Goal: Obtain resource: Download file/media

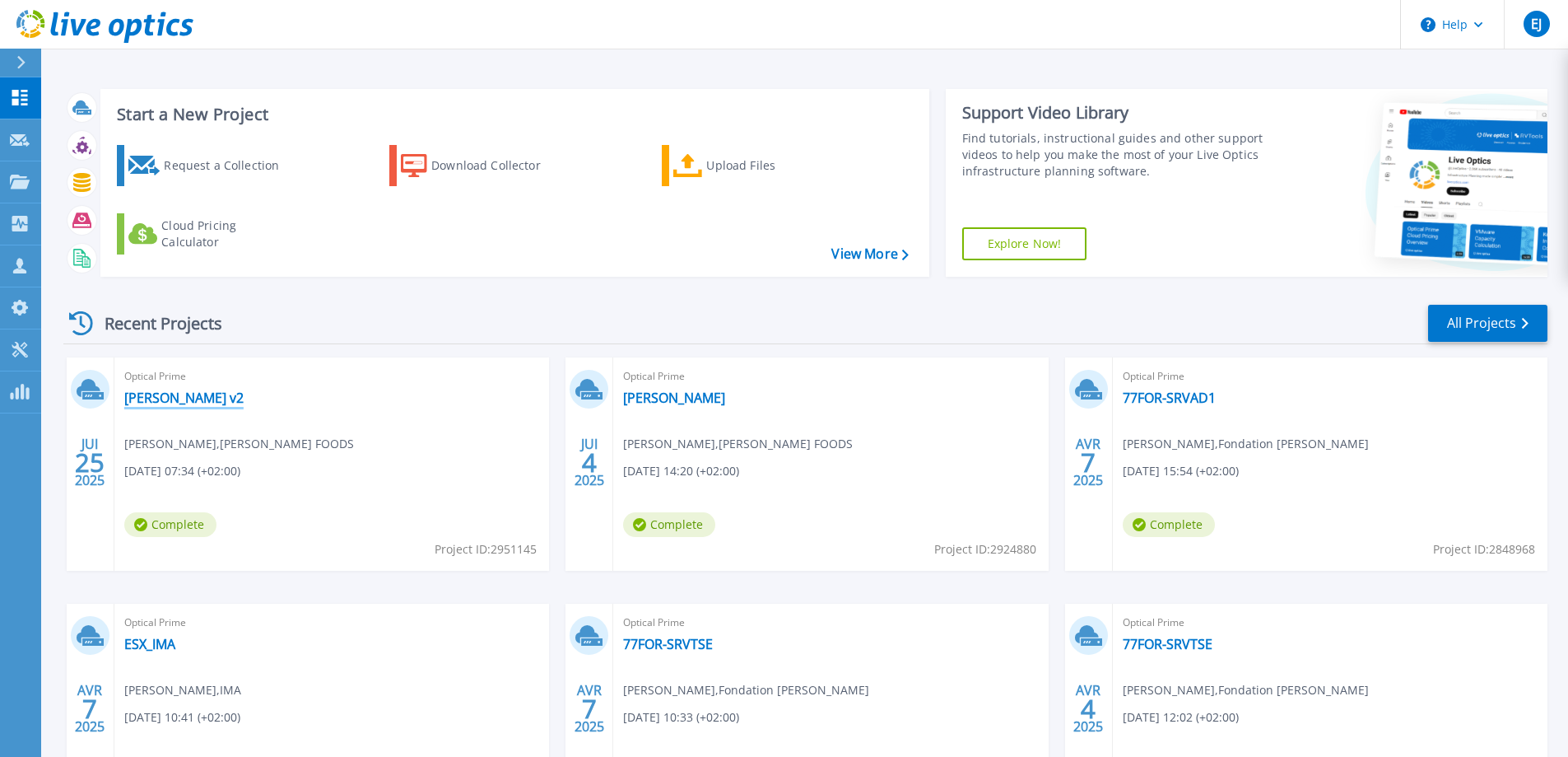
click at [140, 389] on link "[PERSON_NAME] v2" at bounding box center [184, 398] width 120 height 16
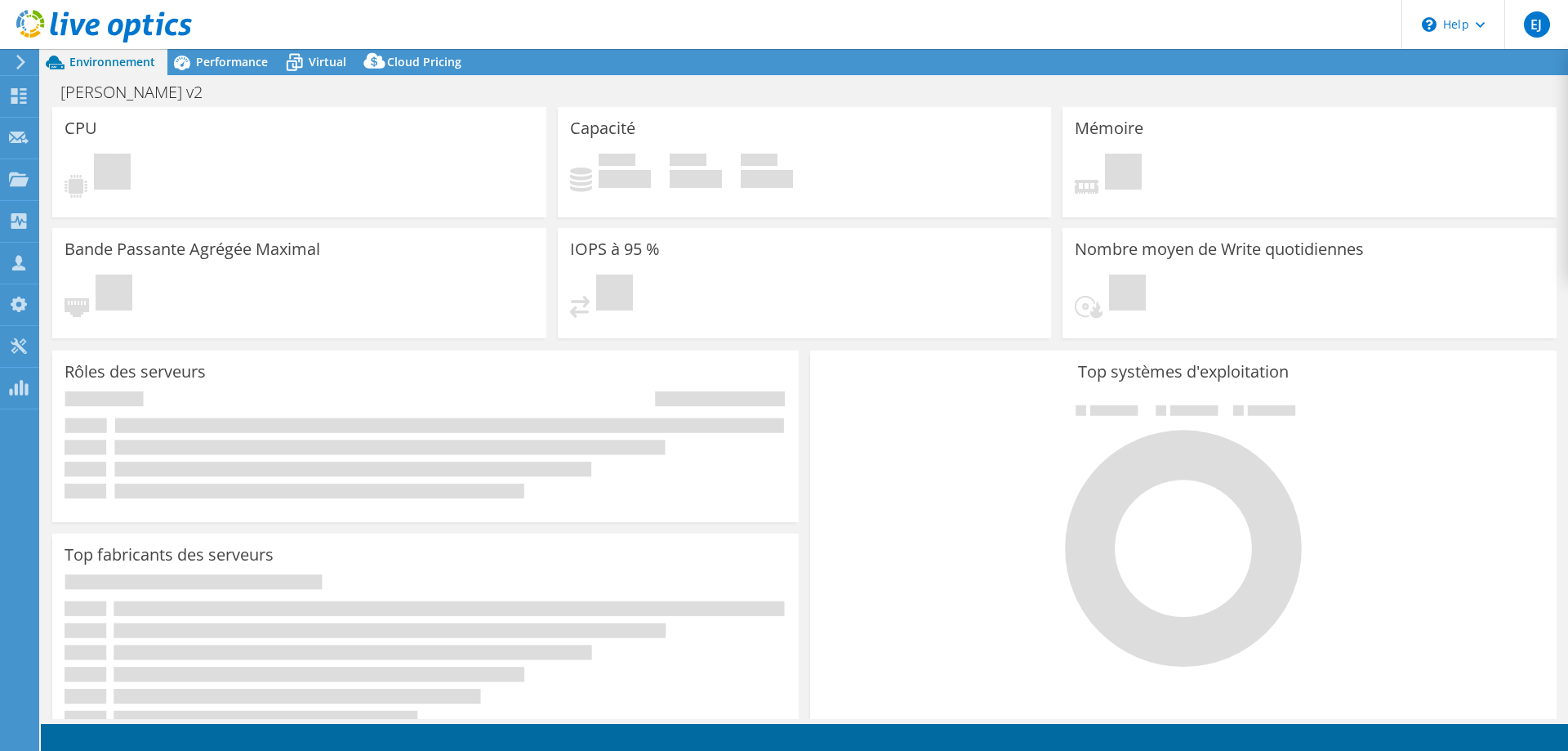
select select "USD"
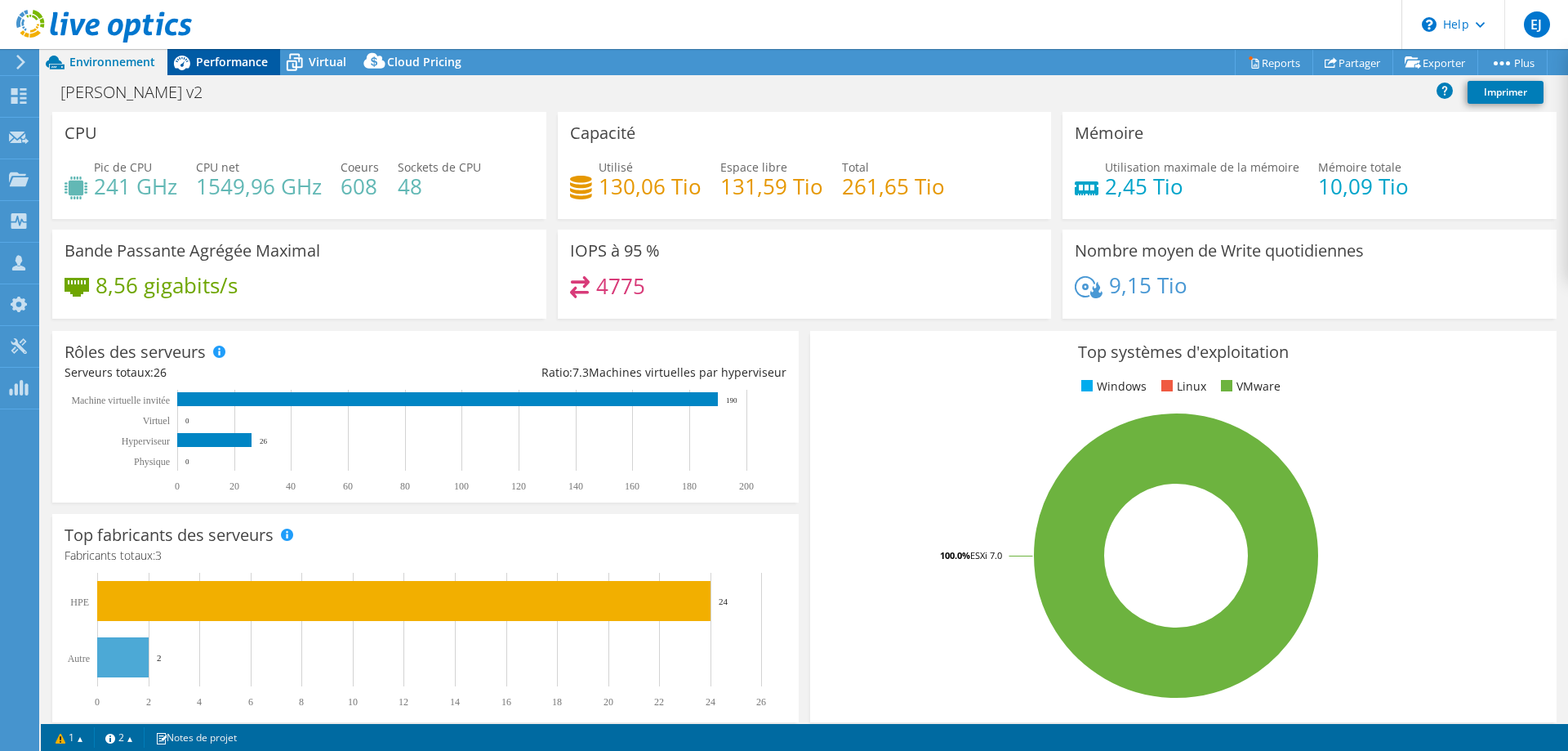
click at [244, 67] on span "Performance" at bounding box center [231, 61] width 72 height 15
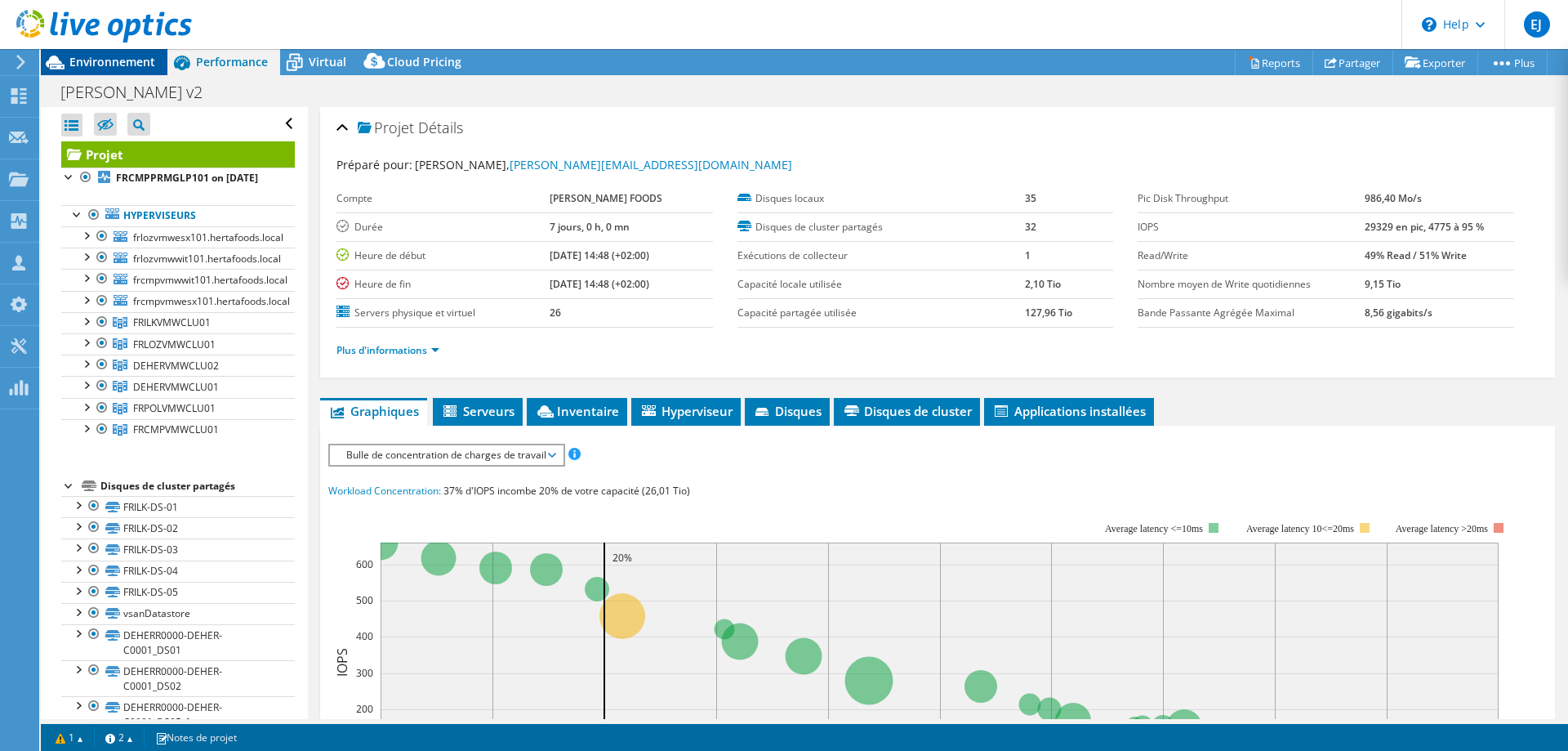
click at [124, 62] on span "Environnement" at bounding box center [112, 61] width 86 height 15
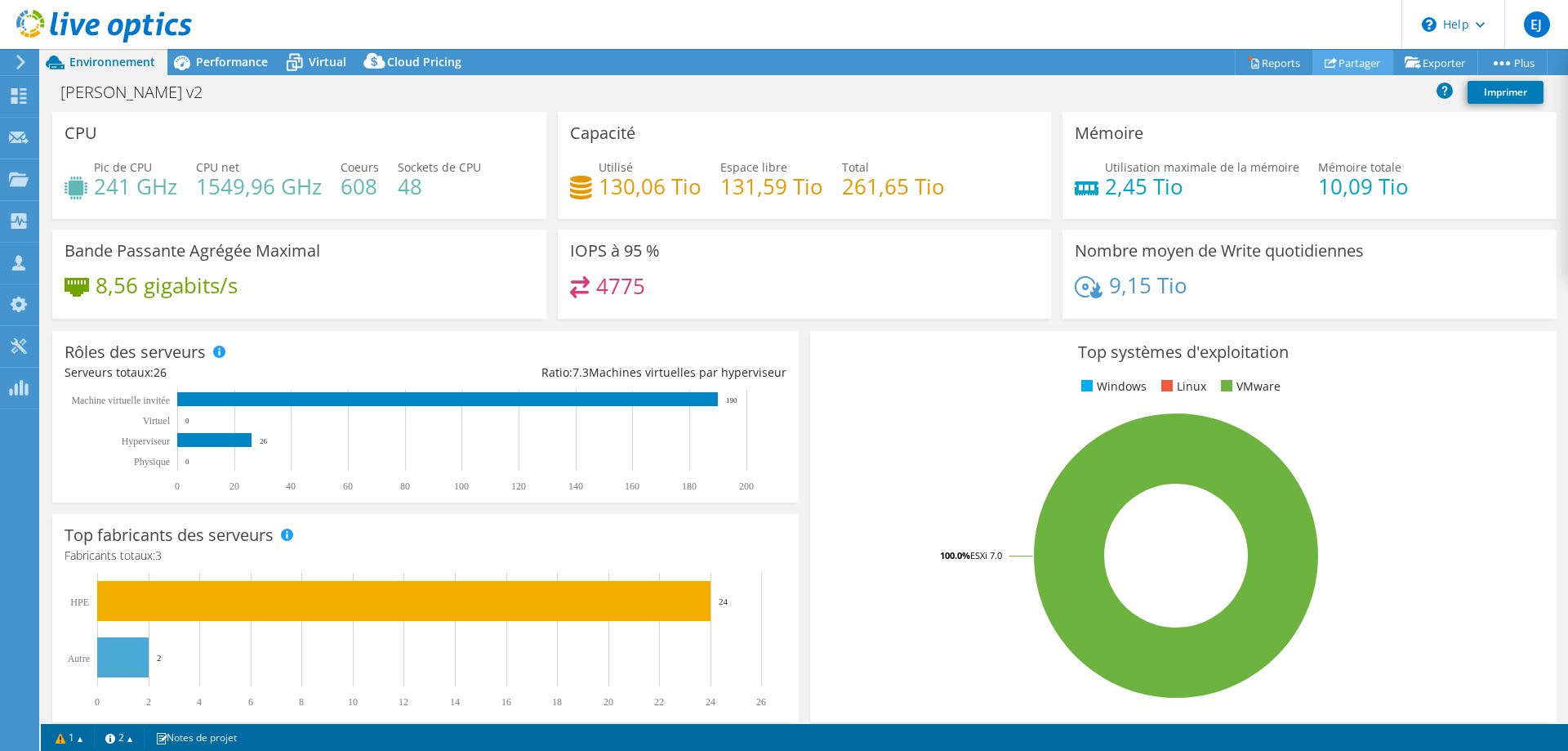
click at [1339, 64] on link "Partager" at bounding box center [1352, 63] width 81 height 25
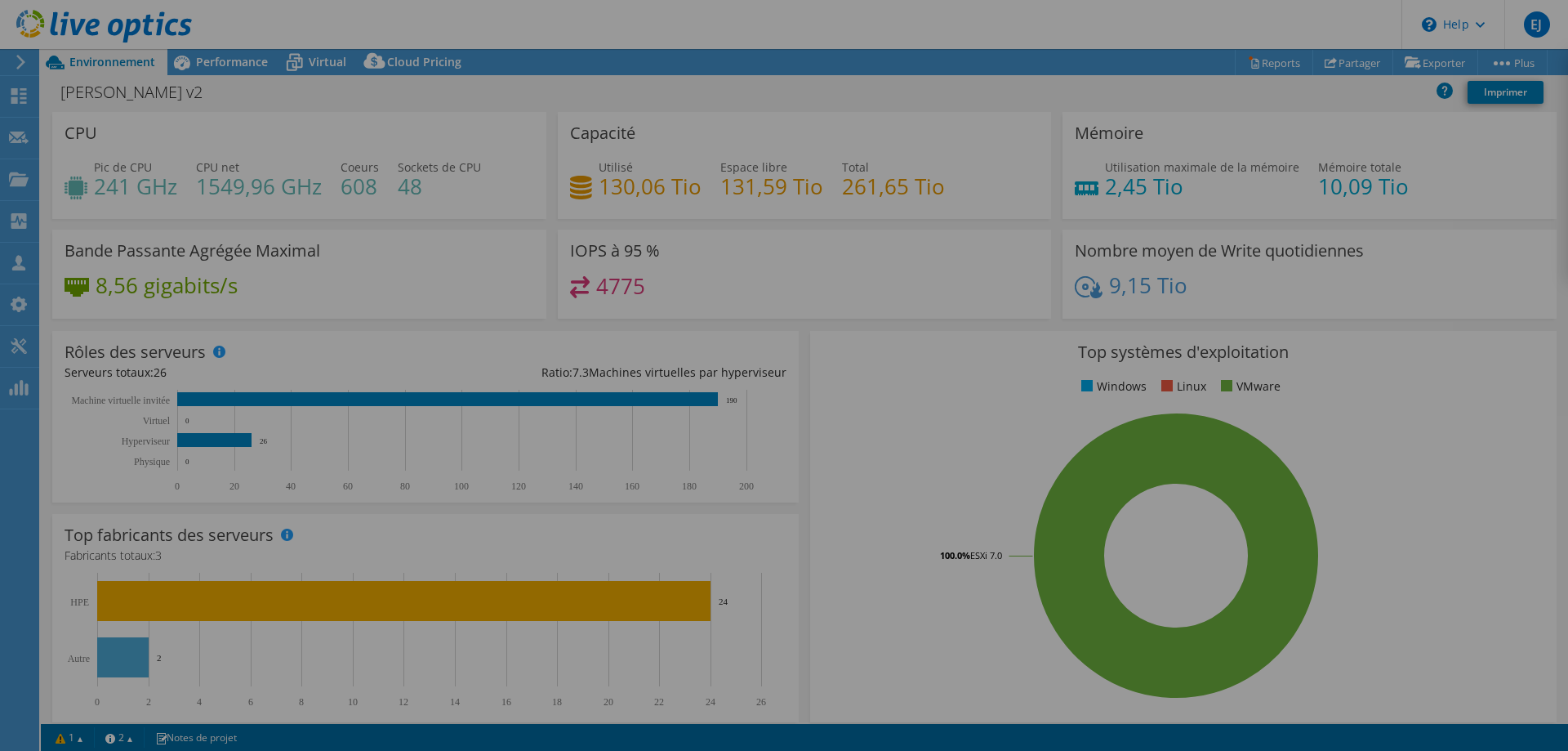
click at [1197, 64] on div at bounding box center [784, 376] width 1568 height 653
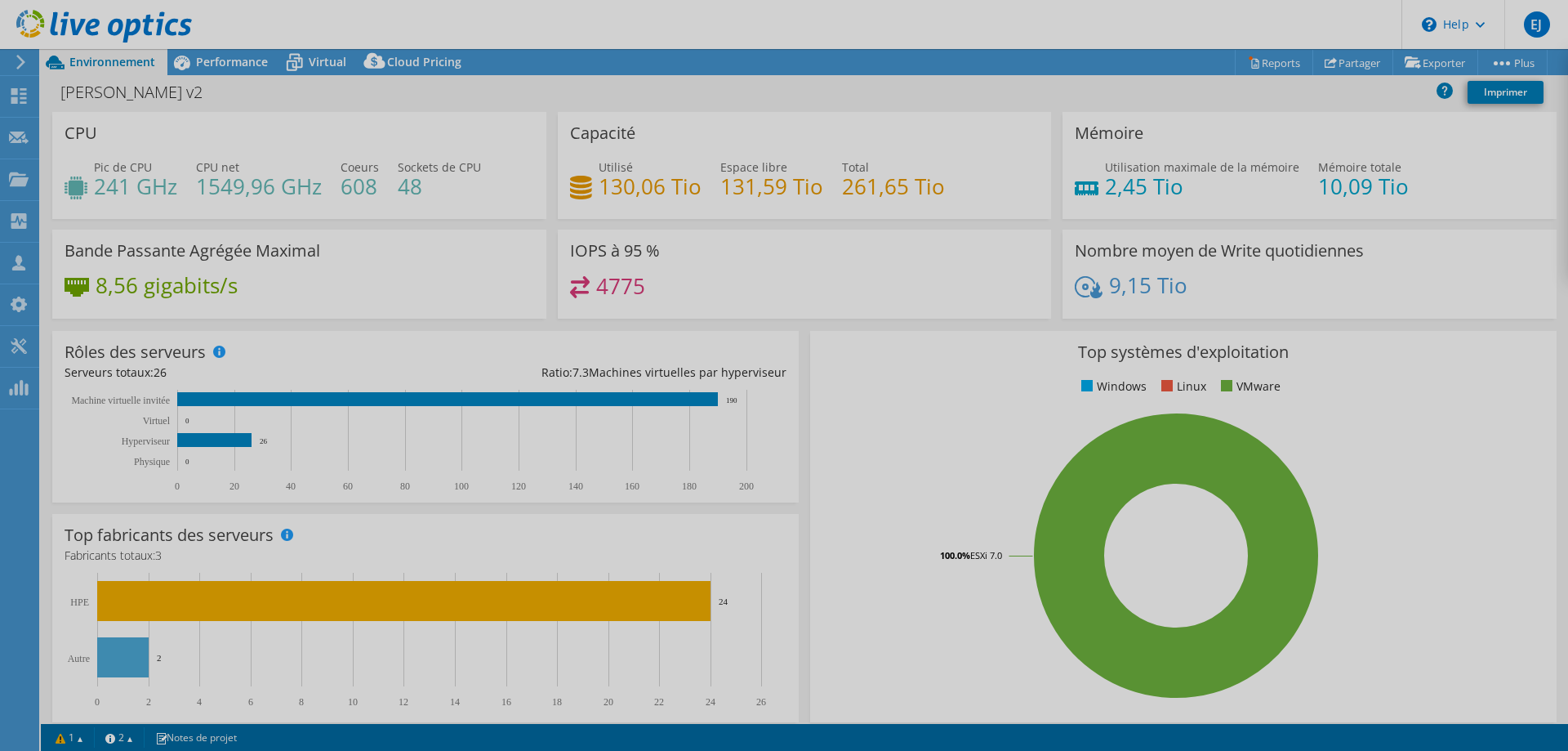
click at [1248, 57] on div at bounding box center [784, 376] width 1568 height 751
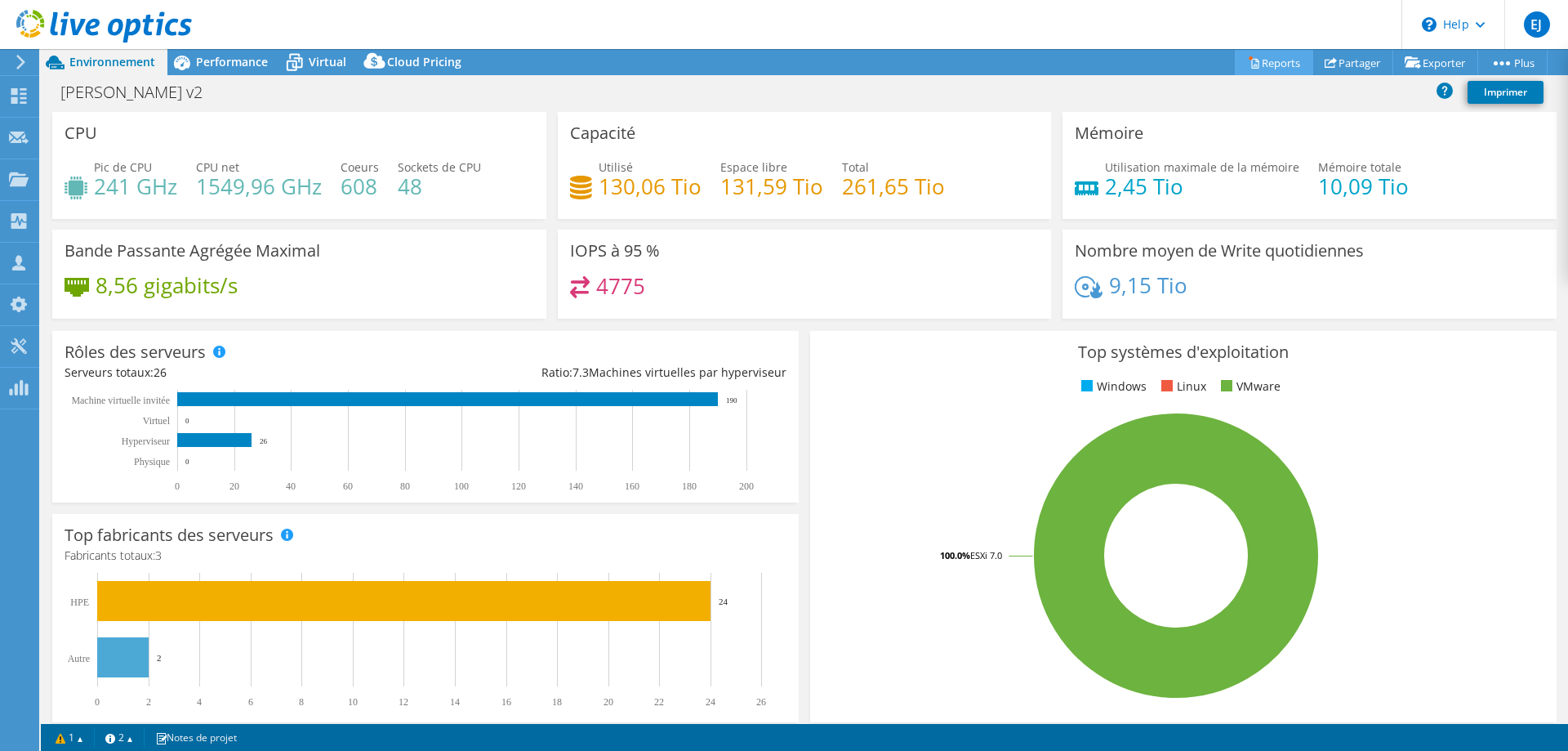
click at [1261, 61] on link "Reports" at bounding box center [1274, 63] width 78 height 25
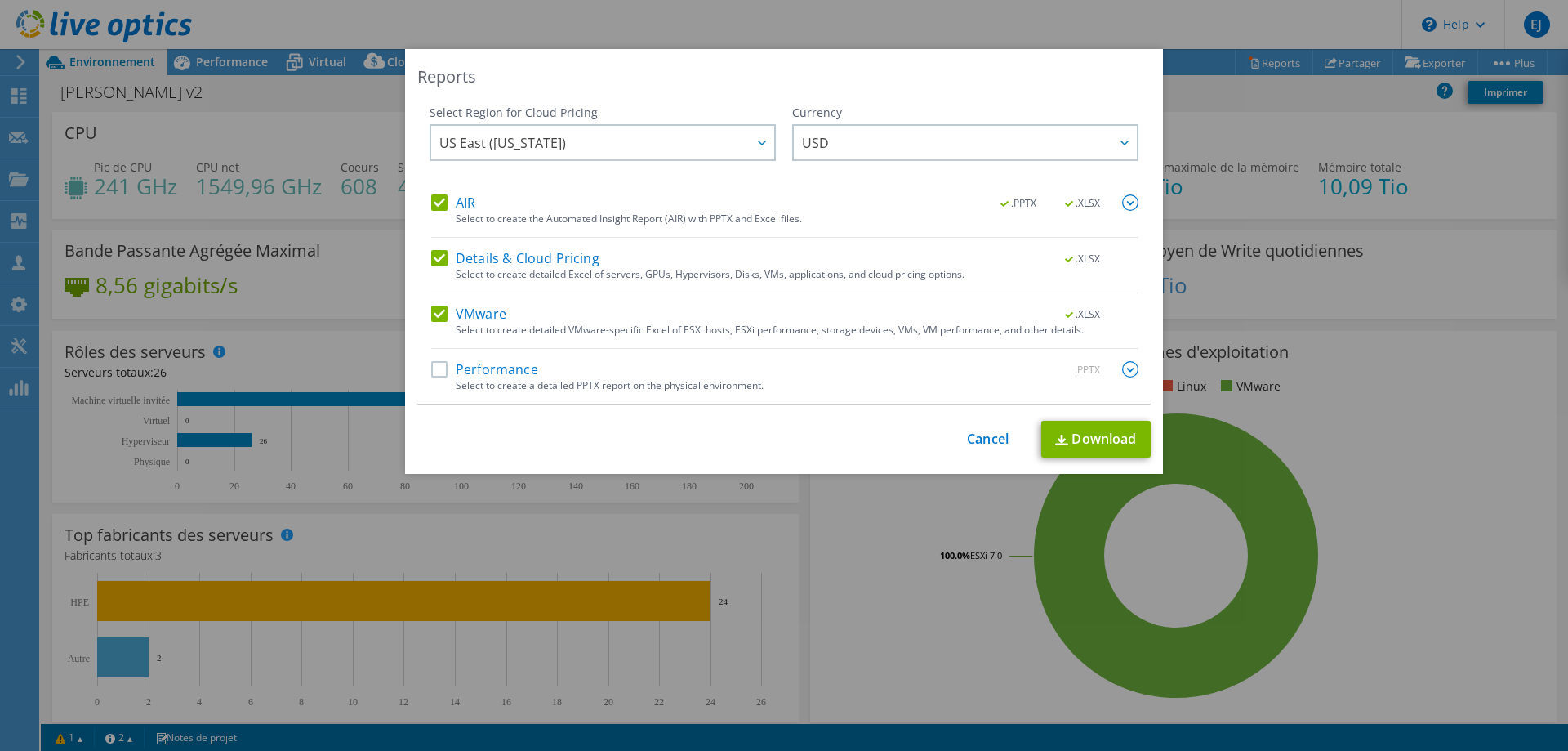
click at [491, 380] on div "Select to create a detailed PPTX report on the physical environment." at bounding box center [797, 385] width 683 height 12
click at [1091, 439] on link "Download" at bounding box center [1096, 439] width 110 height 37
click at [983, 444] on link "Cancel" at bounding box center [988, 438] width 42 height 15
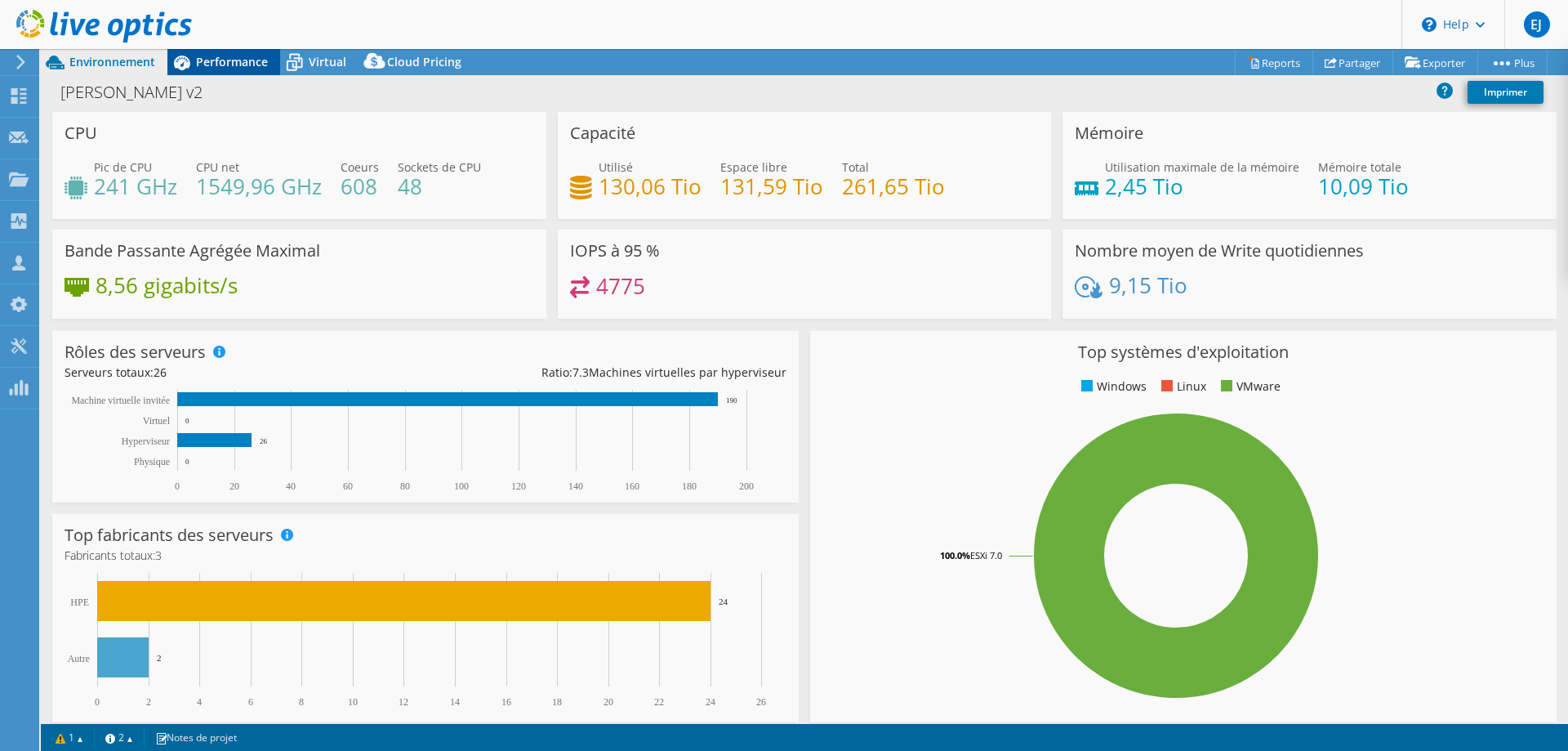
click at [180, 70] on icon at bounding box center [182, 63] width 29 height 29
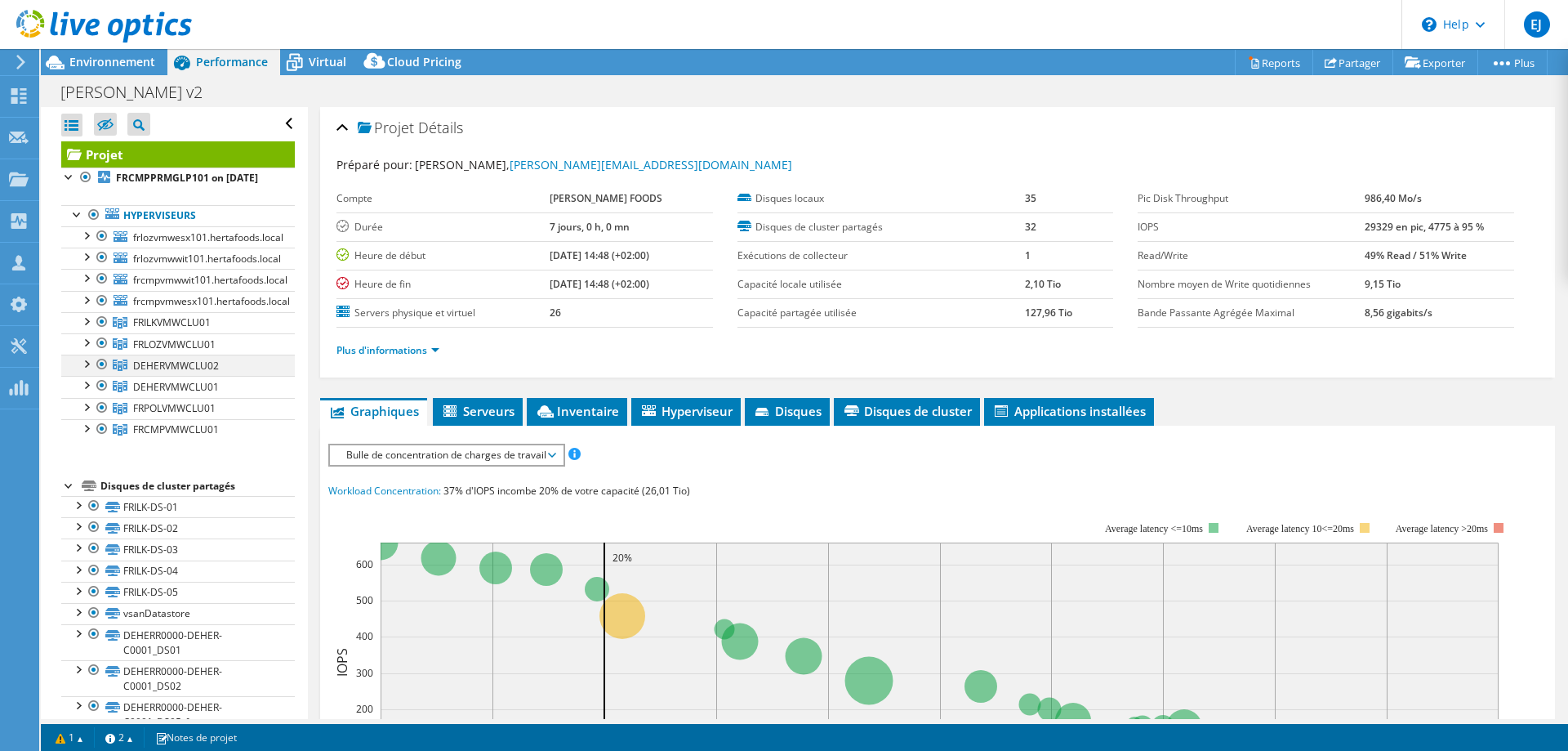
click at [83, 371] on div at bounding box center [86, 363] width 16 height 16
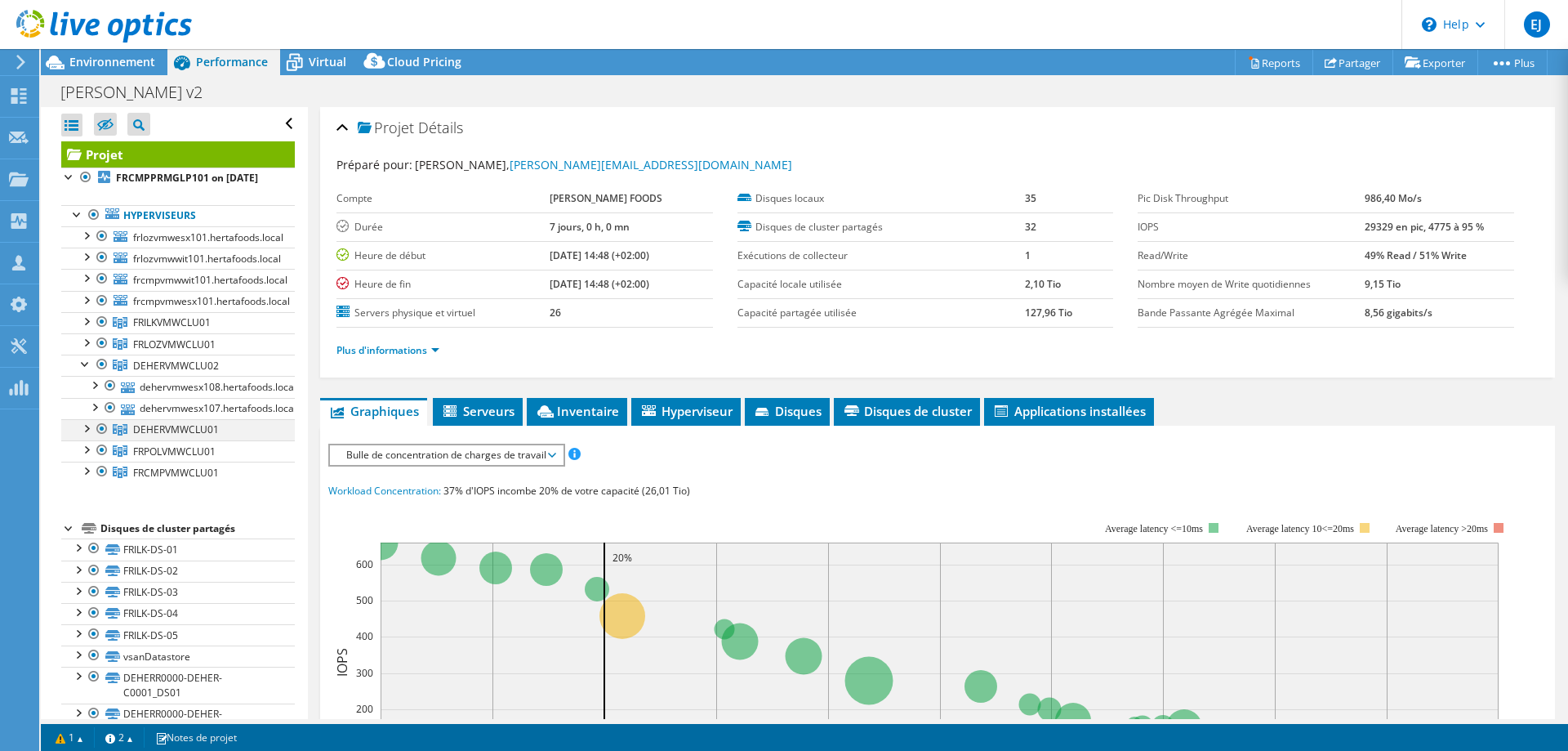
click at [85, 435] on div at bounding box center [86, 427] width 16 height 16
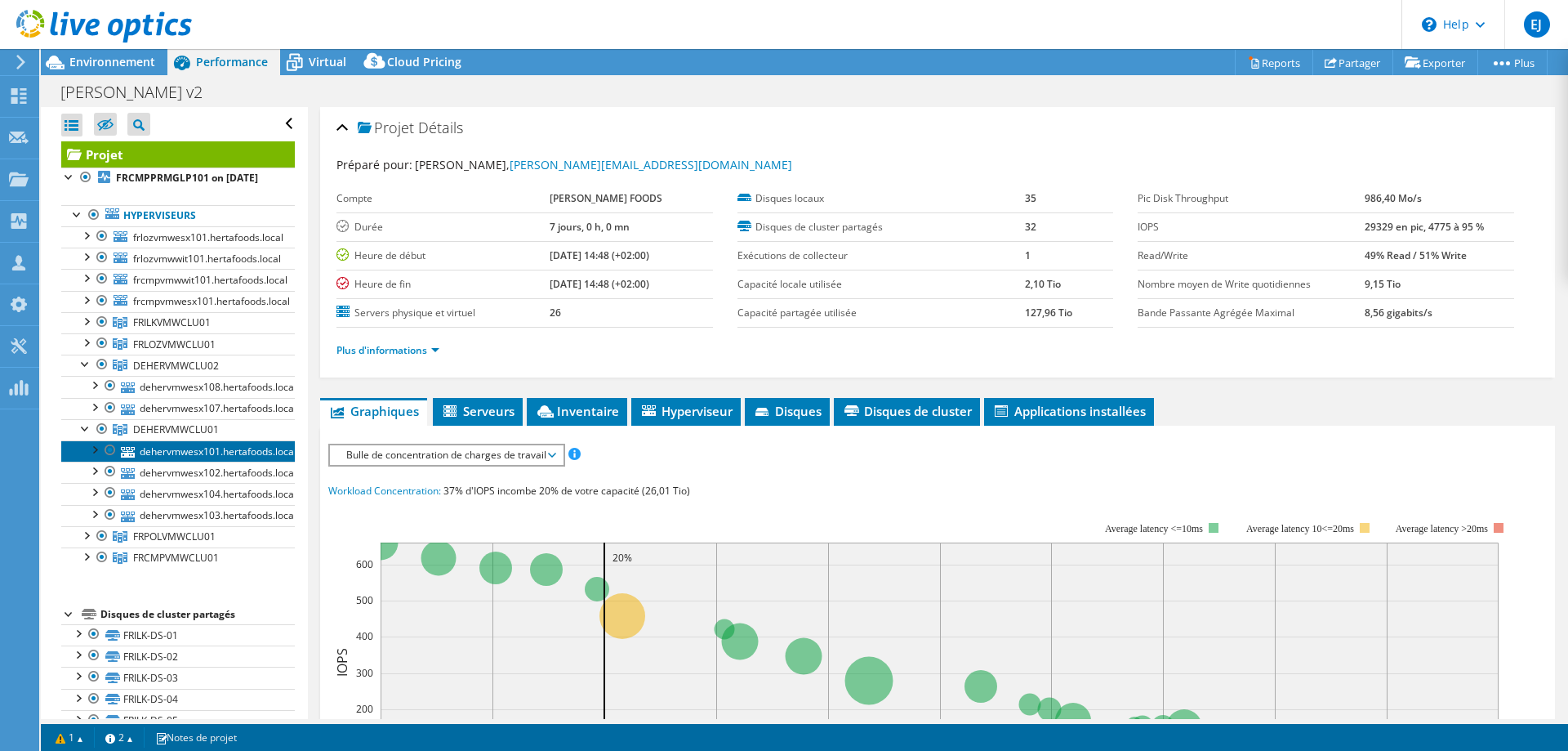
click at [161, 462] on link "dehervmwesx101.hertafoods.local" at bounding box center [179, 450] width 234 height 21
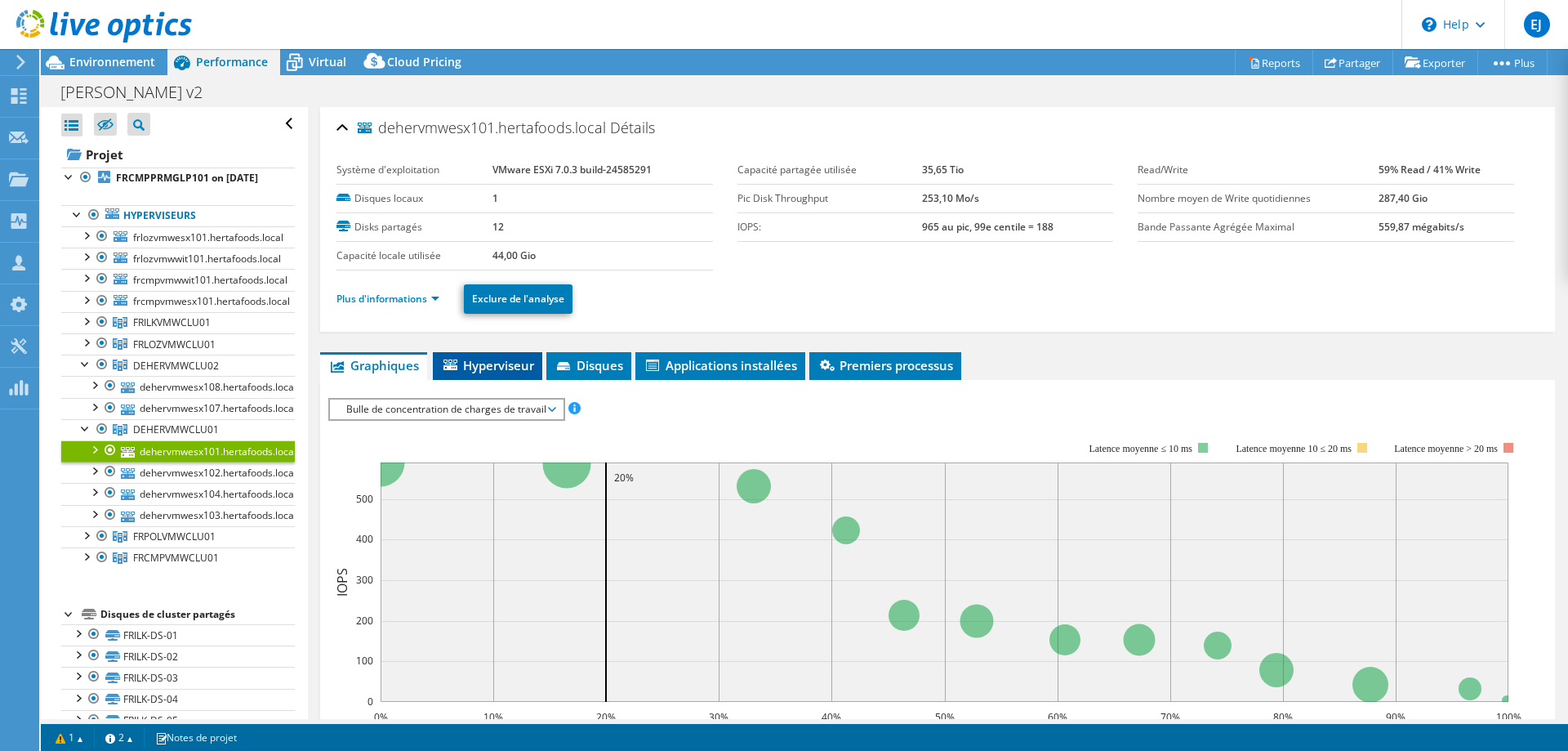
click at [502, 370] on span "Hyperviseur" at bounding box center [487, 366] width 93 height 16
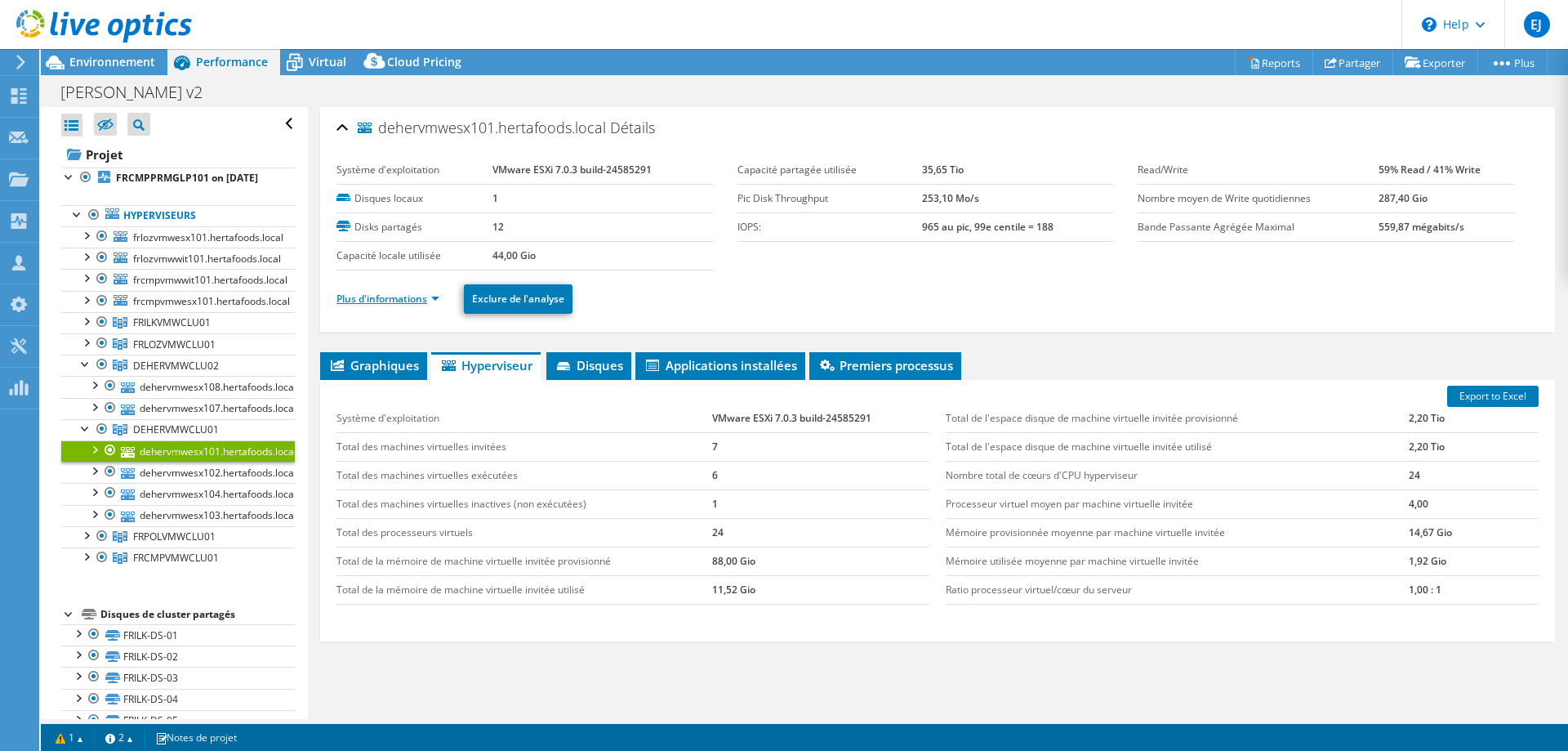
click at [407, 293] on link "Plus d'informations" at bounding box center [387, 297] width 102 height 14
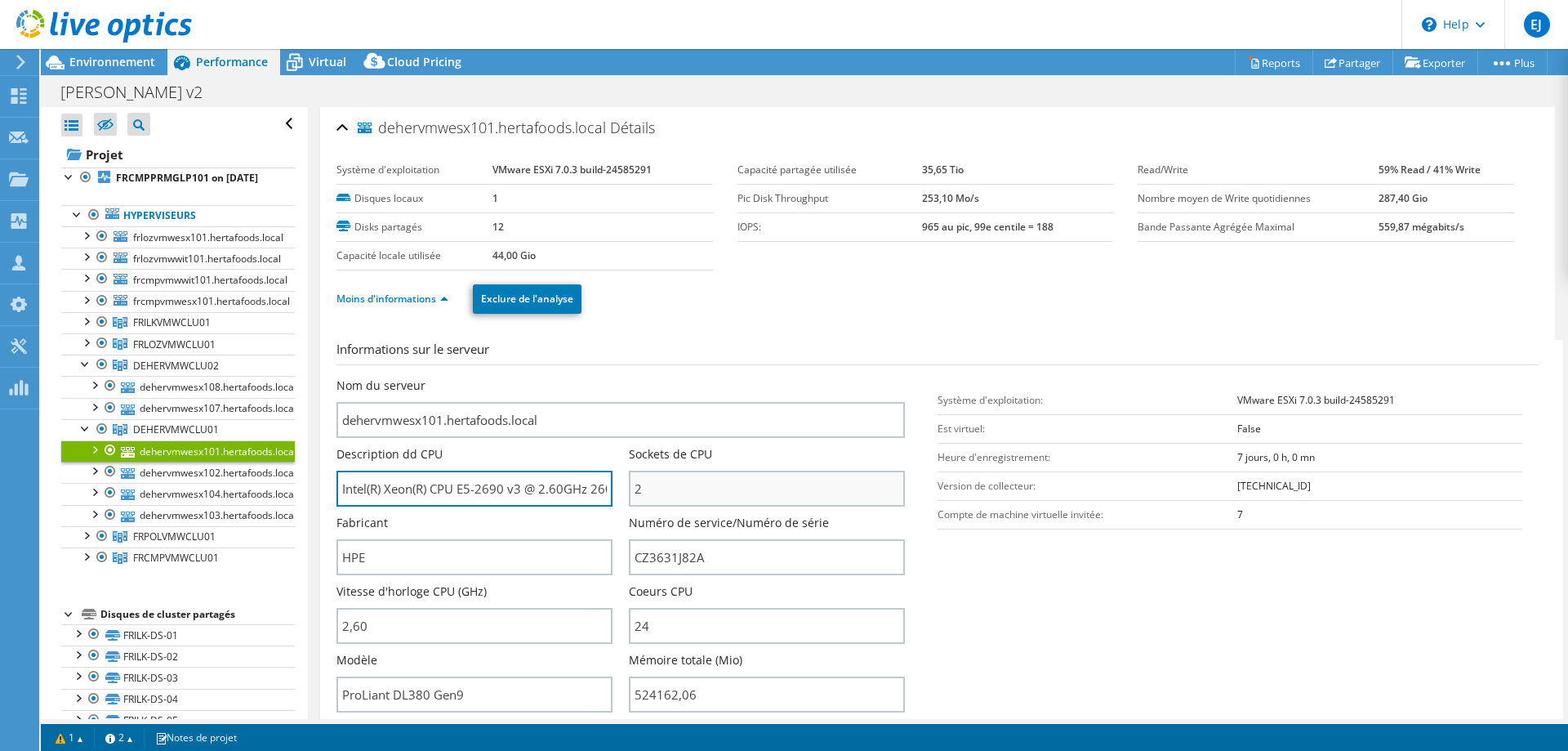
scroll to position [0, 34]
drag, startPoint x: 560, startPoint y: 493, endPoint x: 695, endPoint y: 492, distance: 135.0
click at [703, 377] on div "Nom du serveur dehervmwesx101.hertafoods.local Description dd CPU Intel(R) Xeon…" at bounding box center [628, 377] width 585 height 0
click at [530, 498] on input "Intel(R) Xeon(R) CPU E5-2690 v3 @ 2.60GHz 260 GHz" at bounding box center [474, 489] width 276 height 36
